Goal: Information Seeking & Learning: Learn about a topic

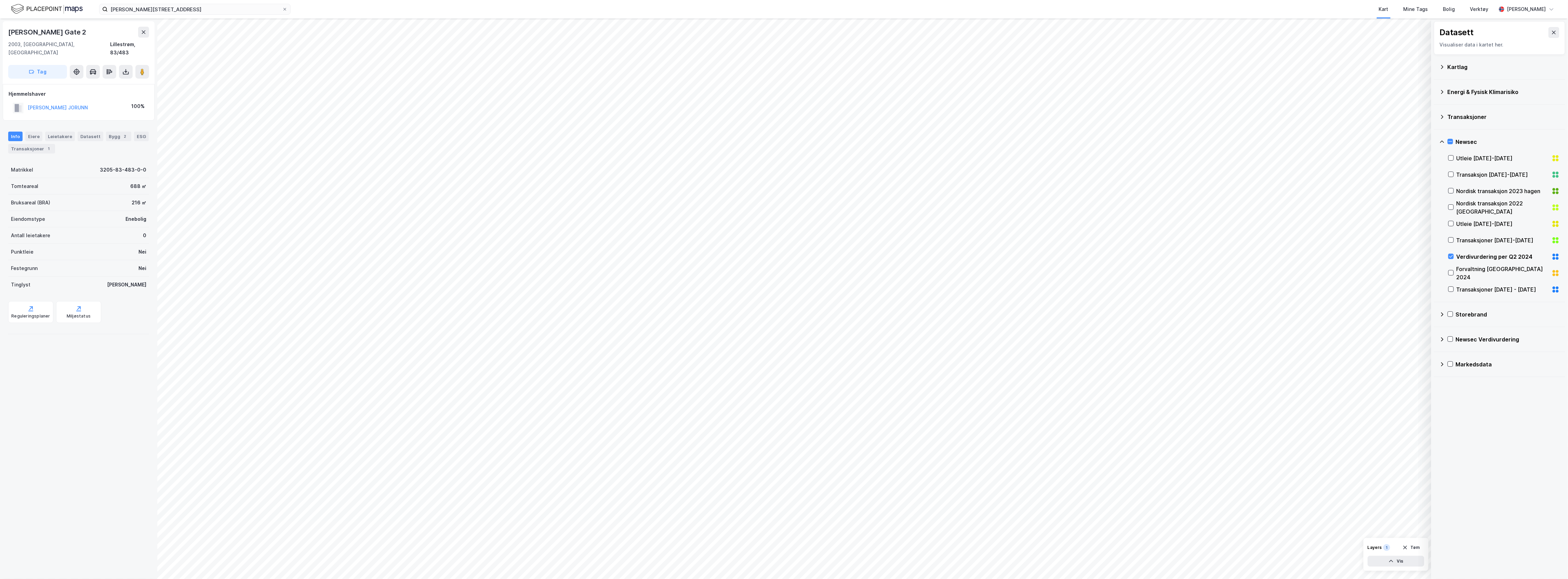
click at [645, 30] on button at bounding box center [1554, 32] width 11 height 11
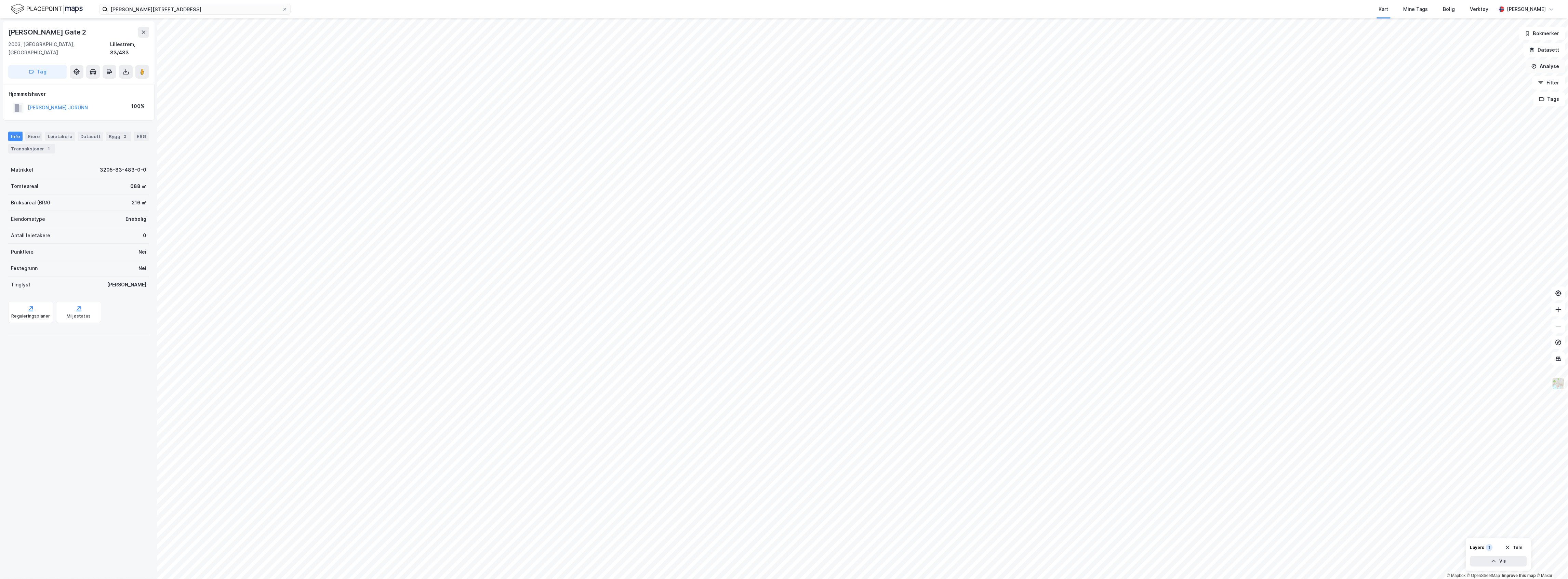
click at [645, 64] on button "Analyse" at bounding box center [1545, 66] width 40 height 13
click at [645, 83] on button "Filter" at bounding box center [1549, 83] width 33 height 13
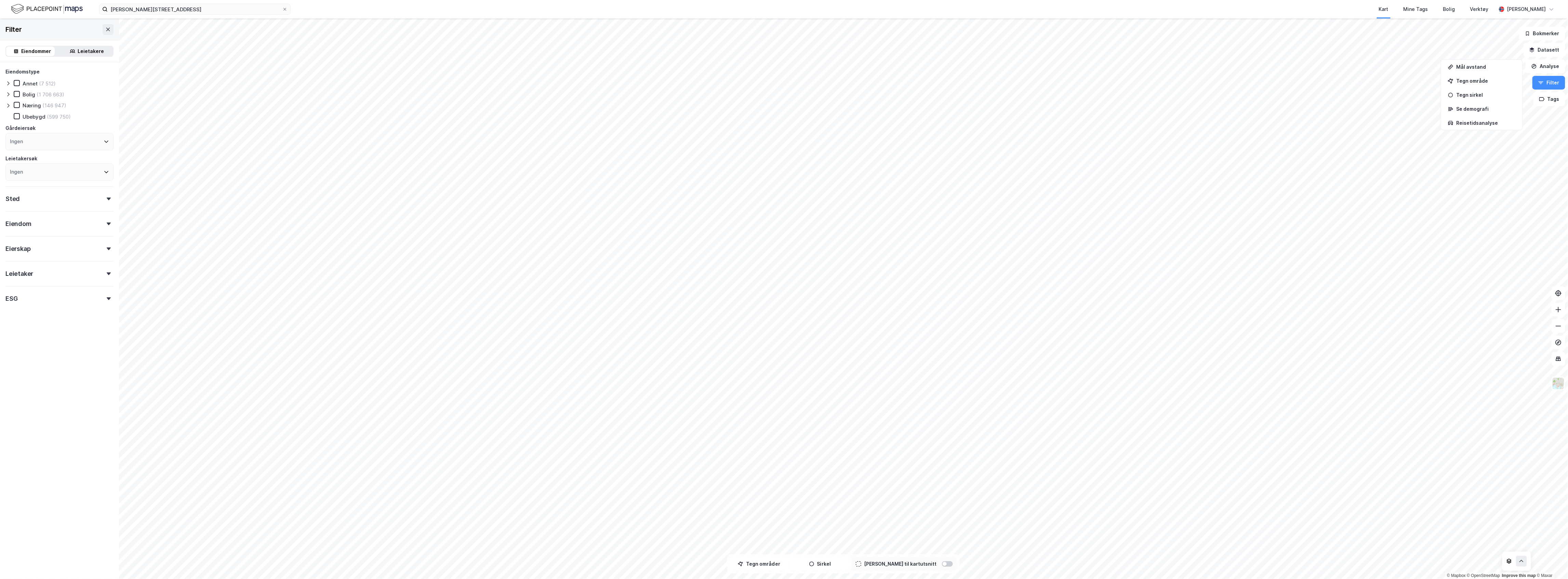
click at [83, 295] on div "ESG" at bounding box center [60, 296] width 108 height 19
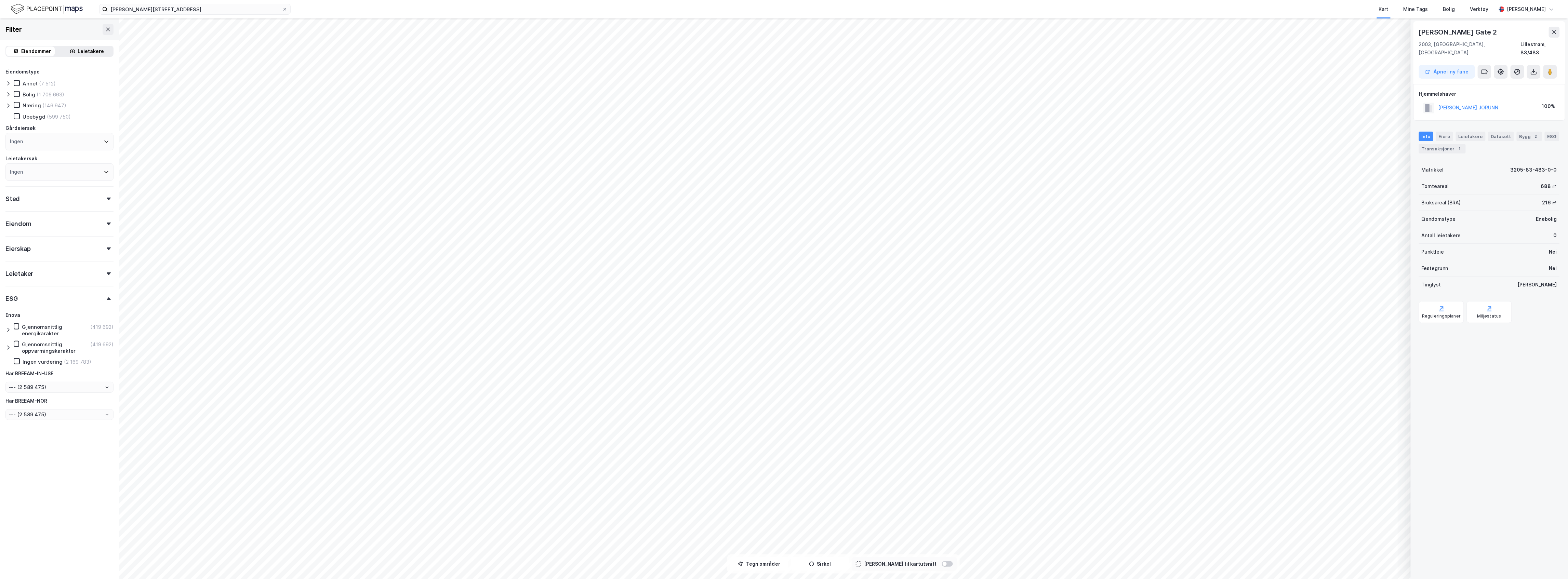
click at [95, 192] on div "Sted" at bounding box center [60, 196] width 108 height 19
click at [103, 33] on button at bounding box center [108, 29] width 11 height 11
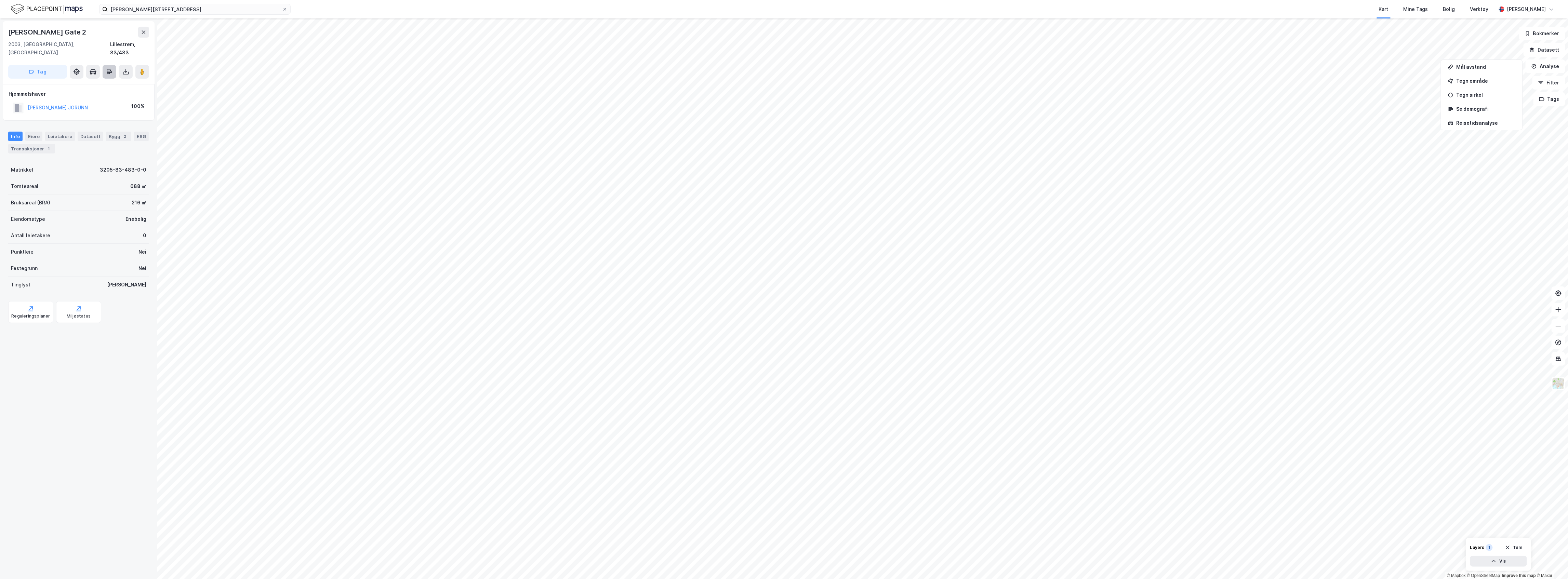
click at [108, 72] on icon at bounding box center [108, 73] width 3 height 2
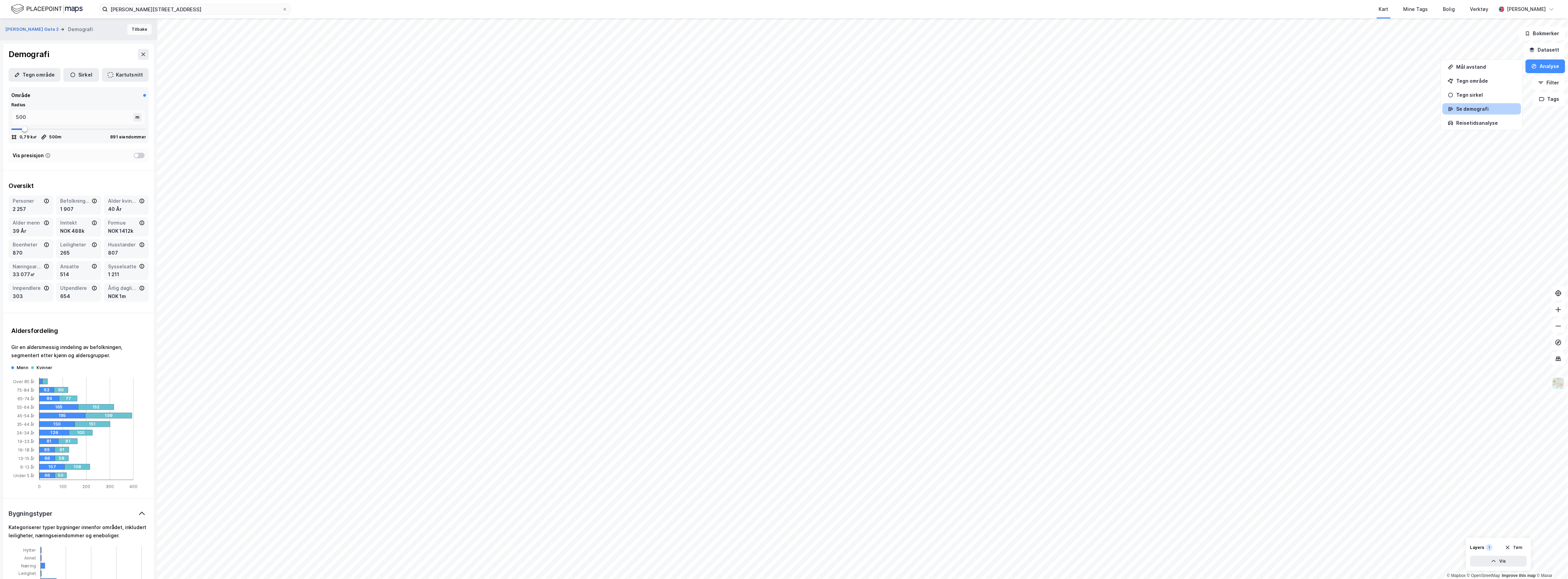
click at [131, 30] on button "Tilbake" at bounding box center [139, 29] width 24 height 11
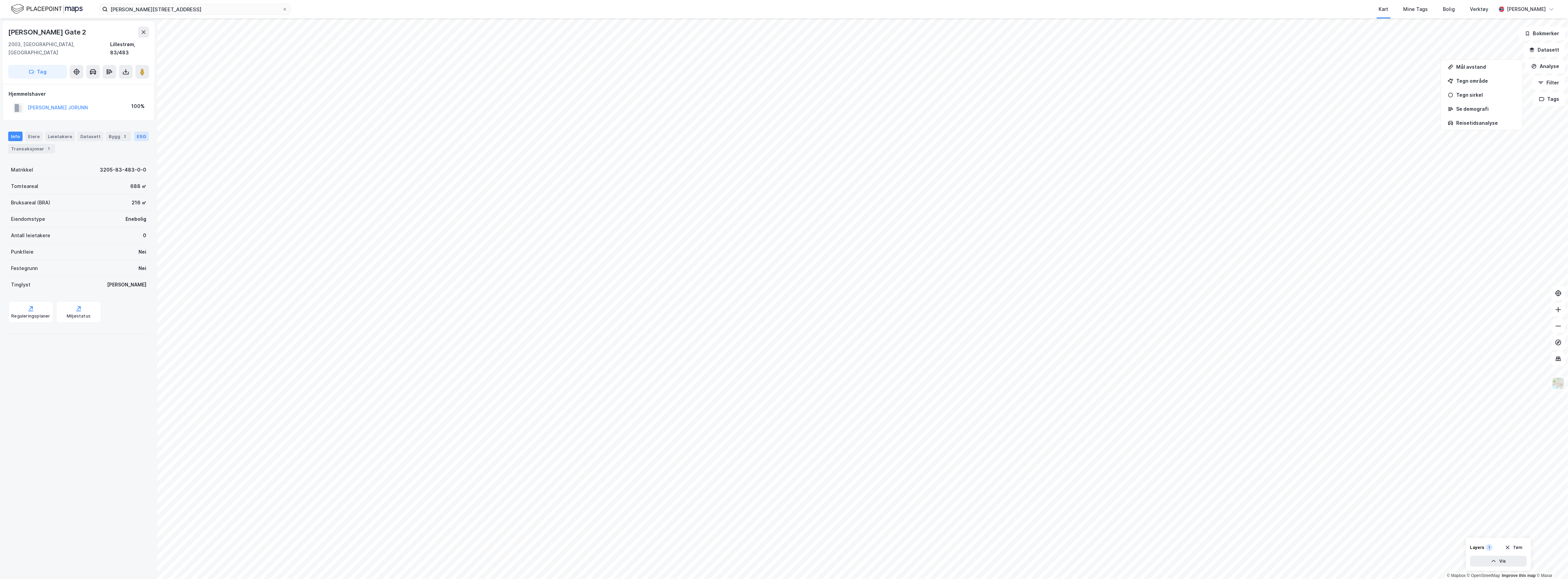
click at [134, 140] on div "ESG" at bounding box center [141, 136] width 15 height 10
click at [43, 144] on div "Transaksjoner 1" at bounding box center [31, 148] width 47 height 10
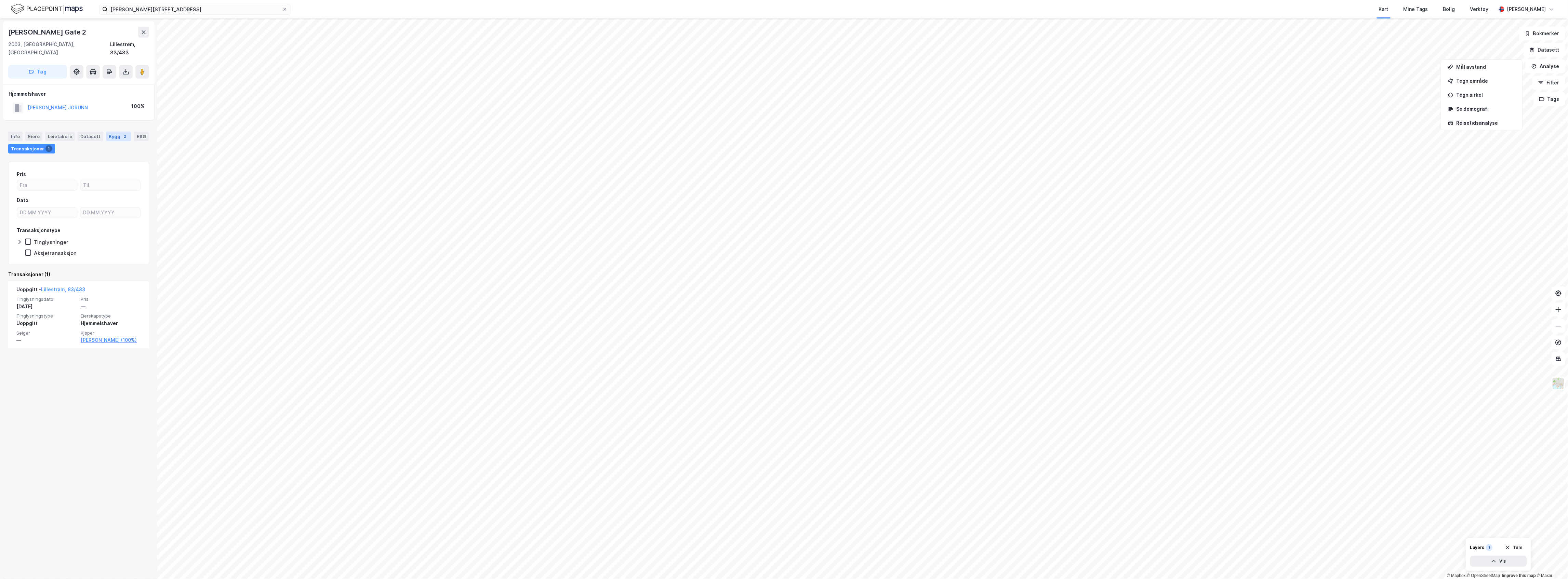
click at [114, 131] on div "Bygg 2" at bounding box center [119, 136] width 26 height 10
click at [84, 131] on div "Datasett" at bounding box center [91, 136] width 26 height 10
click at [59, 134] on div "Info [PERSON_NAME] Datasett Bygg 2 ESG Transaksjoner 1" at bounding box center [78, 142] width 141 height 22
click at [57, 131] on div "Leietakere" at bounding box center [60, 136] width 30 height 10
click at [26, 131] on div "Eiere" at bounding box center [34, 136] width 17 height 10
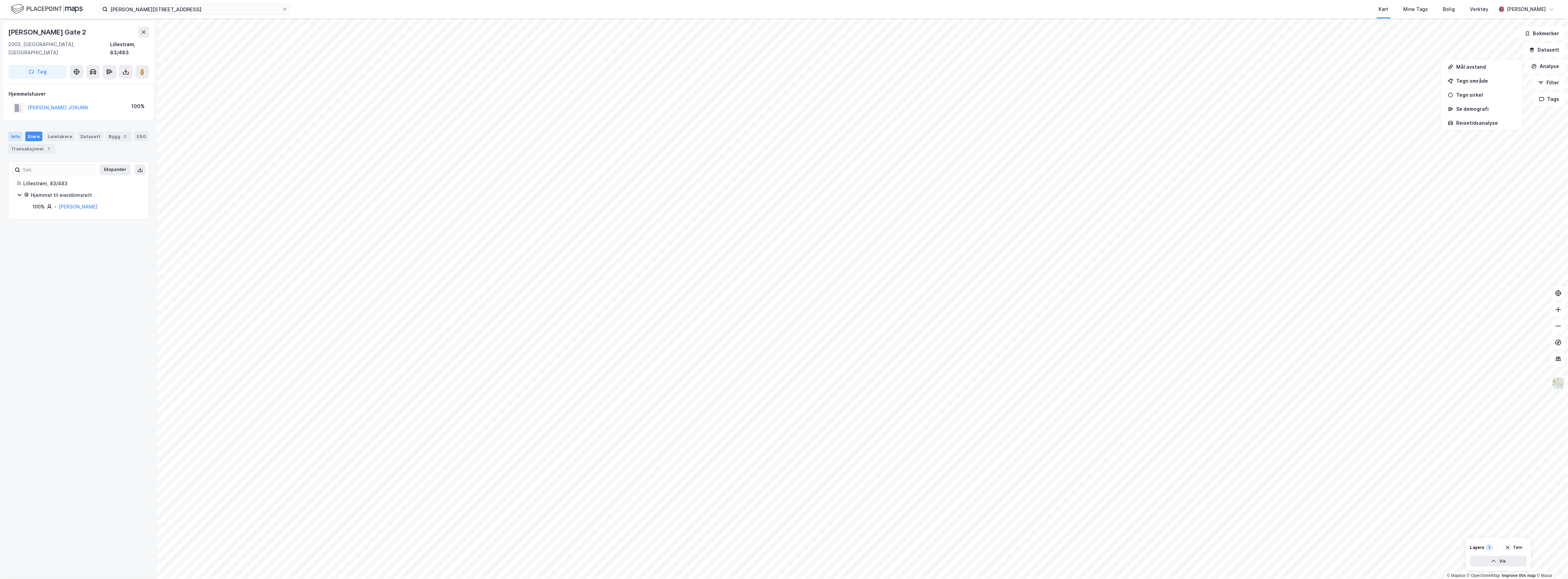
click at [15, 131] on div "Info" at bounding box center [15, 136] width 15 height 10
click at [645, 9] on div "Bolig" at bounding box center [1449, 9] width 16 height 12
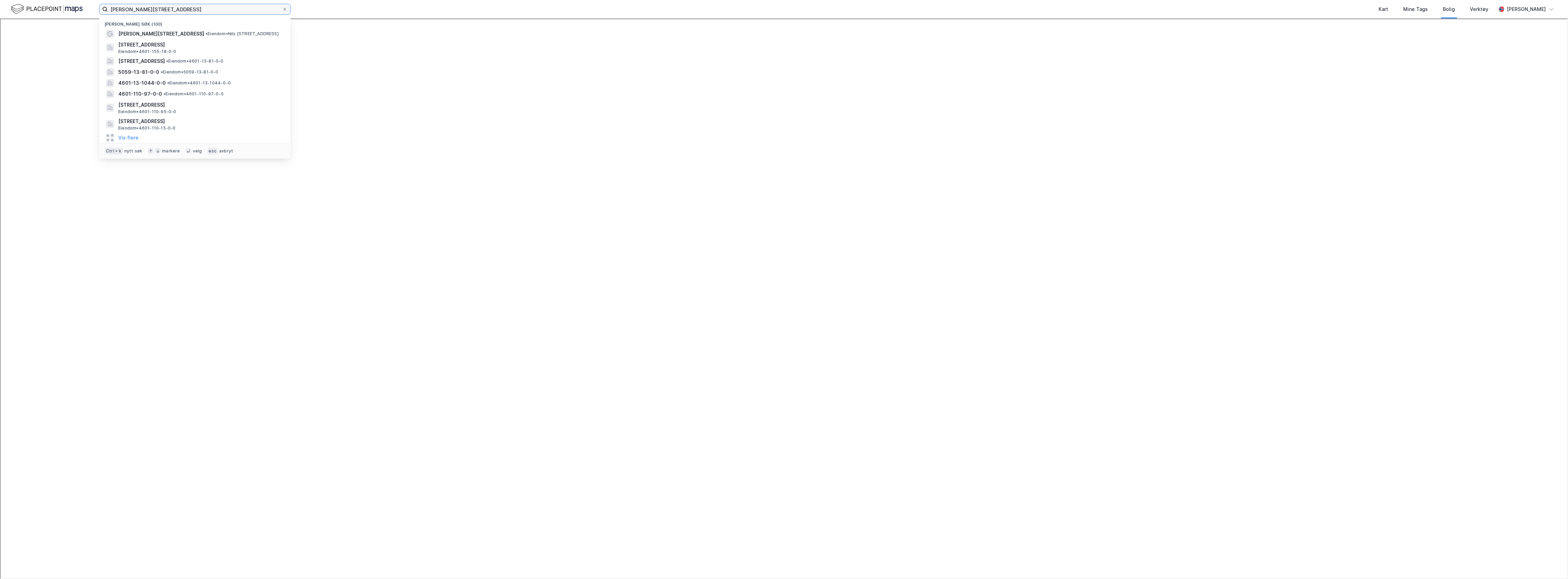
drag, startPoint x: 186, startPoint y: 10, endPoint x: 5, endPoint y: -10, distance: 182.1
click at [5, 0] on html "nils [STREET_ADDRESS] Nylige søk (100) [PERSON_NAME] gate 2 • Eiendom • [STREET…" at bounding box center [784, 290] width 1568 height 579
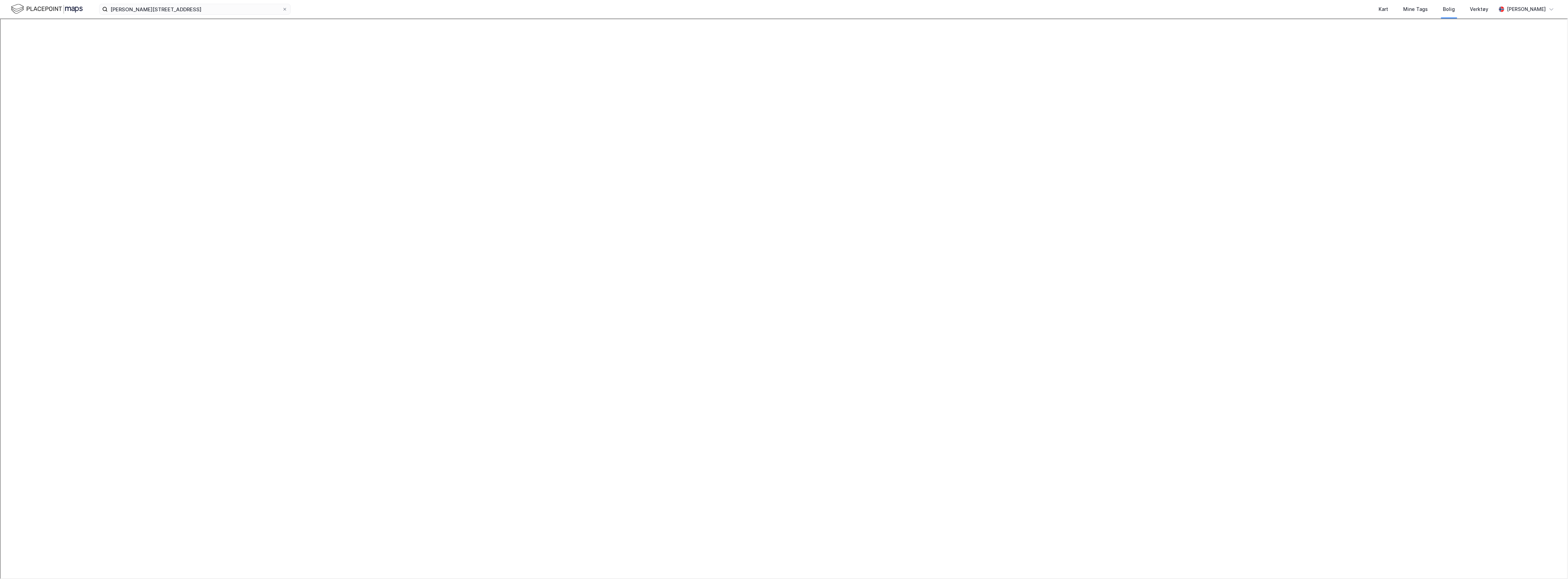
click at [317, 2] on div "[PERSON_NAME] gate 2 Kart Mine Tags Bolig Verktøy [PERSON_NAME]" at bounding box center [784, 9] width 1568 height 18
click at [645, 8] on div "Kart" at bounding box center [1384, 9] width 10 height 8
click at [645, 12] on div "[PERSON_NAME]" at bounding box center [1527, 9] width 39 height 8
click at [187, 15] on label "[PERSON_NAME][STREET_ADDRESS]" at bounding box center [195, 9] width 192 height 11
click at [187, 15] on input "[PERSON_NAME][STREET_ADDRESS]" at bounding box center [195, 9] width 174 height 10
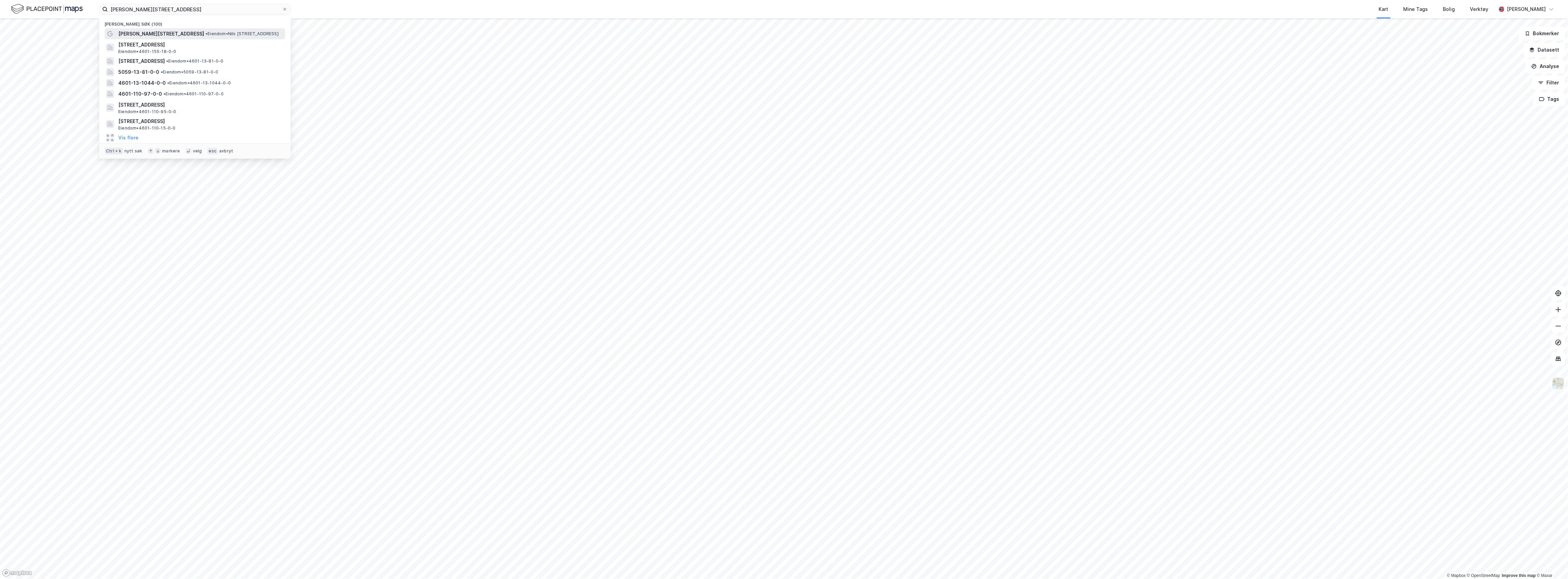
click at [162, 35] on span "[PERSON_NAME][STREET_ADDRESS]" at bounding box center [161, 33] width 86 height 8
